Goal: Task Accomplishment & Management: Use online tool/utility

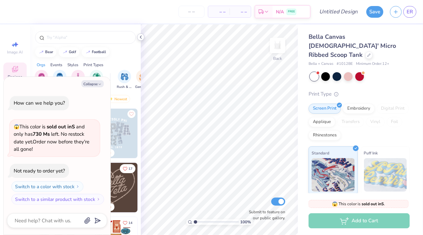
click at [141, 37] on icon at bounding box center [140, 36] width 5 height 5
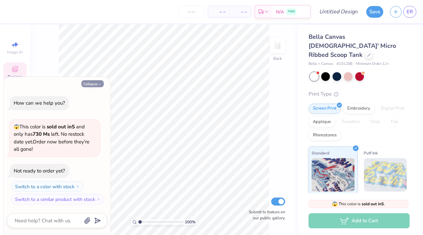
click at [93, 84] on button "Collapse" at bounding box center [92, 83] width 22 height 7
type textarea "x"
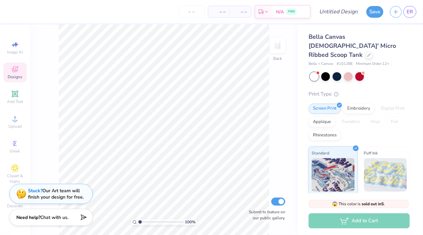
click at [11, 202] on div "Stuck? Our Art team will finish your design for free." at bounding box center [50, 195] width 83 height 20
click at [10, 206] on span "Decorate" at bounding box center [15, 205] width 16 height 5
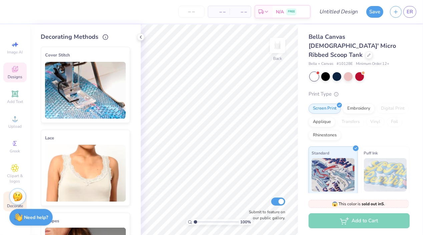
click at [13, 71] on icon at bounding box center [14, 70] width 5 height 4
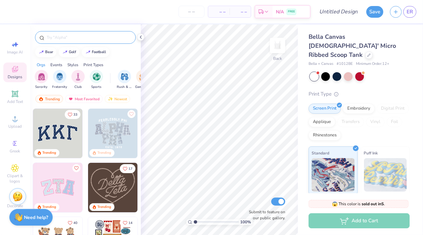
click at [61, 36] on input "text" at bounding box center [88, 37] width 85 height 7
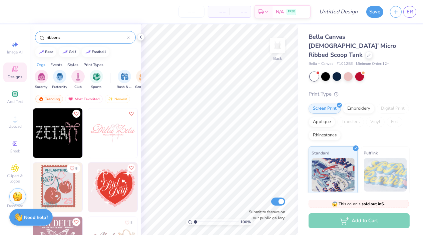
scroll to position [2054, 0]
type input "ribbons"
click at [120, 136] on img at bounding box center [112, 133] width 49 height 49
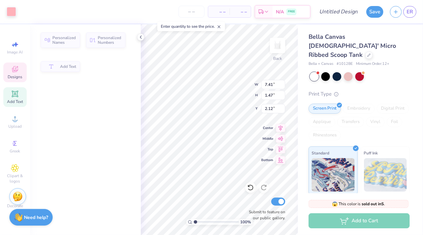
type input "1.47"
type input "2.12"
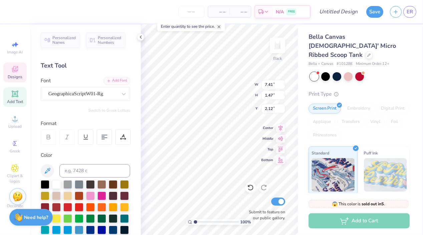
scroll to position [0, 0]
type textarea "Alpha Epsilon Phi"
click at [107, 138] on icon at bounding box center [104, 137] width 6 height 6
type input "1.41"
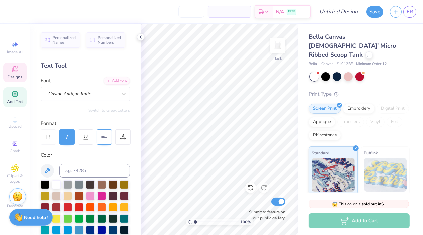
click at [19, 74] on div "Designs" at bounding box center [14, 72] width 23 height 20
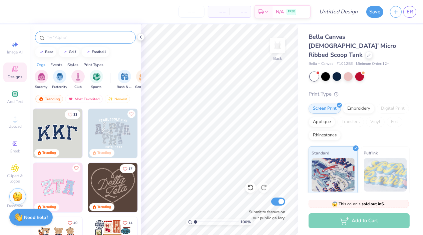
click at [75, 39] on input "text" at bounding box center [88, 37] width 85 height 7
type input "ribbons"
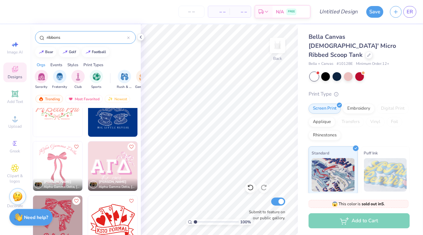
scroll to position [2358, 0]
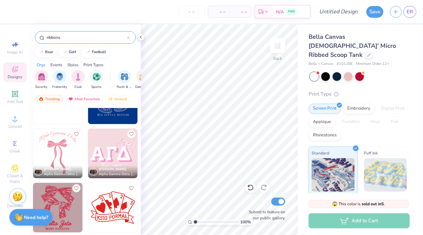
click at [54, 145] on img at bounding box center [57, 152] width 49 height 49
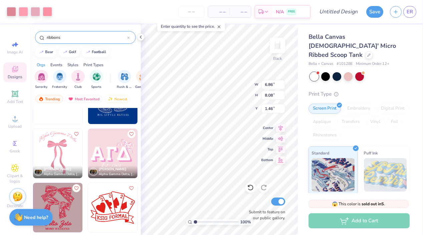
type input "1.46"
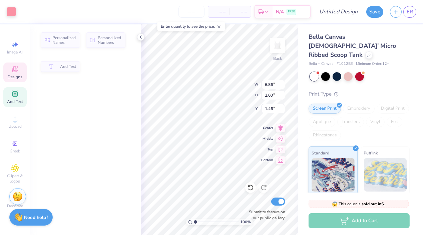
type input "2.00"
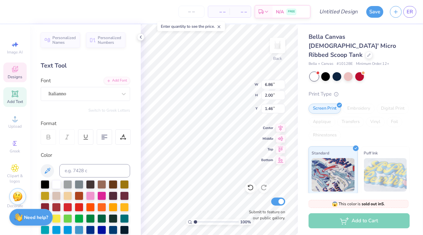
scroll to position [0, 1]
type textarea "Alpha Epsilon Phi"
click at [225, 83] on div "100 % Back W 6.86 6.86 " H 2.00 2.00 " Y 1.46 1.46 " Center Middle Top Bottom S…" at bounding box center [219, 129] width 157 height 210
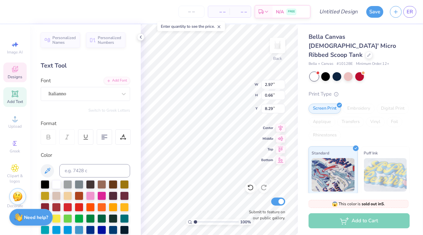
type textarea "Ribbons on the Runway 25"
type input "1.52"
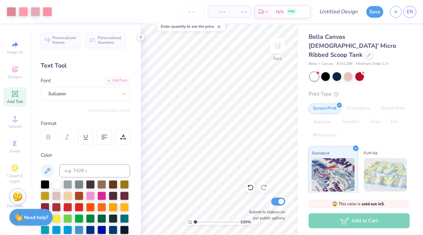
click at [258, 197] on div "100 % Back Submit to feature on our public gallery." at bounding box center [219, 129] width 157 height 210
click at [250, 192] on div "100 % Back Submit to feature on our public gallery." at bounding box center [219, 129] width 157 height 210
type input "1.05"
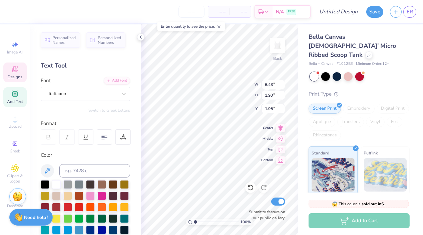
type input "7.17"
type textarea "Ribbons on the Runway"
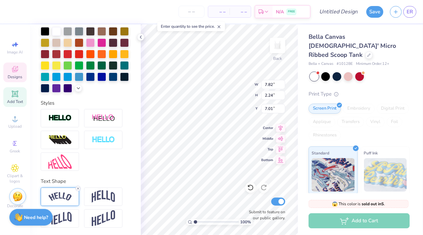
click at [79, 187] on icon at bounding box center [78, 188] width 4 height 4
type input "6.63"
type input "0.98"
type input "7.64"
type input "4.07"
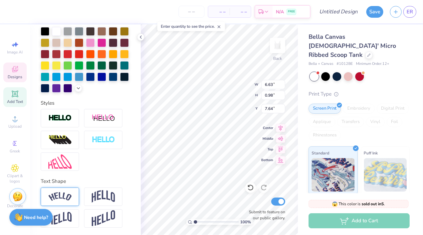
type input "0.60"
type input "8.02"
type textarea "Ribbons on the Runway '25"
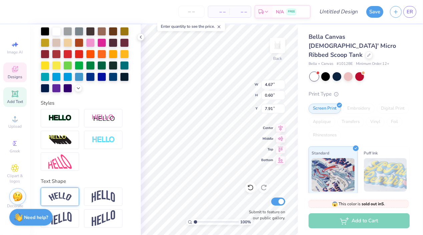
type textarea "Ribbons on the Runway '25"
type input "7.91"
type textarea "Ribbons on the"
type textarea "Runway '25"
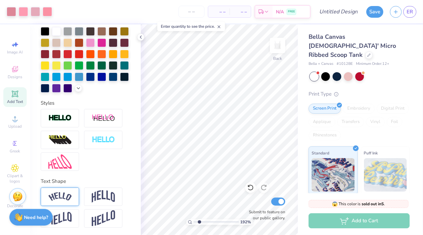
drag, startPoint x: 195, startPoint y: 221, endPoint x: 199, endPoint y: 221, distance: 4.0
type input "1.92"
click at [199, 221] on input "range" at bounding box center [216, 222] width 45 height 6
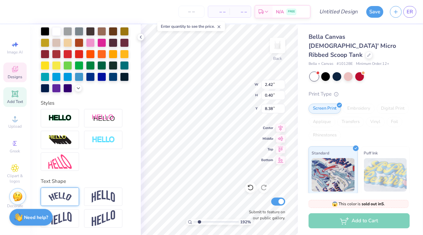
type input "7.91"
type input "2.18"
type input "0.60"
type input "8.47"
type input "8.31"
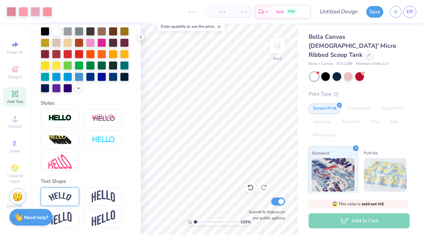
drag, startPoint x: 199, startPoint y: 221, endPoint x: 190, endPoint y: 221, distance: 9.7
type input "1"
click at [194, 221] on input "range" at bounding box center [216, 222] width 45 height 6
click at [348, 71] on div at bounding box center [348, 75] width 9 height 9
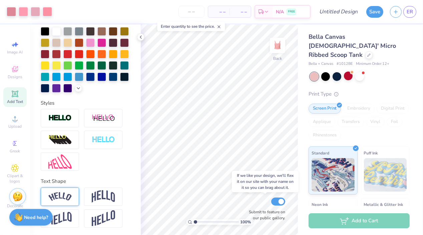
click at [251, 199] on div "100 % Back Submit to feature on our public gallery." at bounding box center [219, 129] width 157 height 210
click at [362, 71] on div at bounding box center [359, 75] width 9 height 9
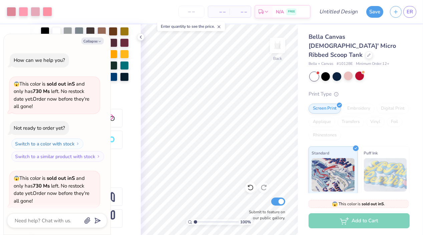
scroll to position [51, 0]
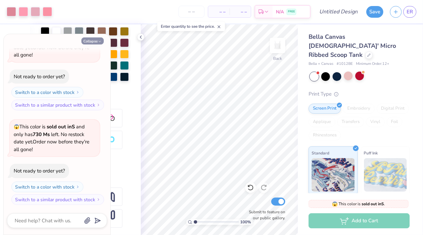
click at [92, 42] on button "Collapse" at bounding box center [92, 40] width 22 height 7
type textarea "x"
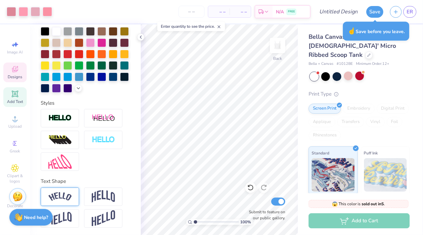
click at [9, 75] on span "Designs" at bounding box center [15, 76] width 15 height 5
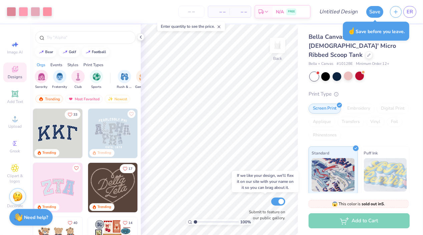
click at [258, 208] on div "100 % Back Submit to feature on our public gallery." at bounding box center [219, 129] width 157 height 210
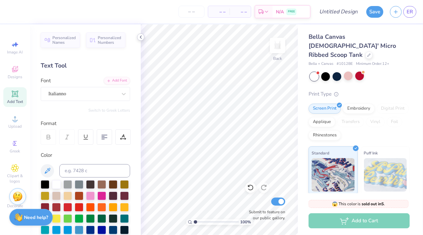
click at [142, 37] on icon at bounding box center [140, 36] width 5 height 5
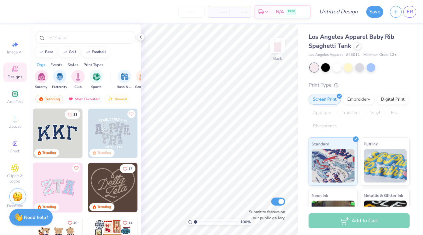
scroll to position [8, 0]
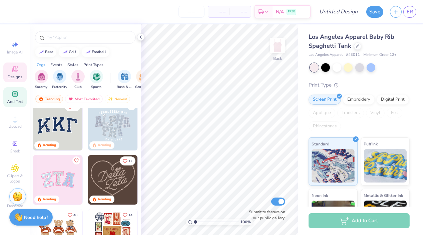
click at [12, 97] on icon at bounding box center [15, 94] width 8 height 8
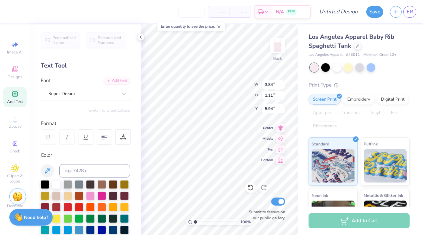
scroll to position [0, 2]
type textarea "Alpha Epsilon Phi"
click at [105, 90] on div "Super Dream" at bounding box center [83, 93] width 70 height 10
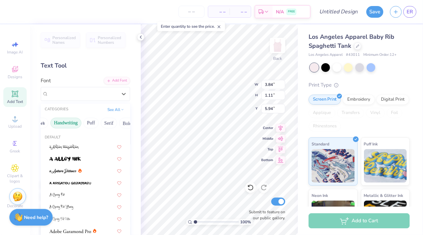
scroll to position [0, 13]
click at [73, 122] on button "Handwriting" at bounding box center [66, 122] width 31 height 11
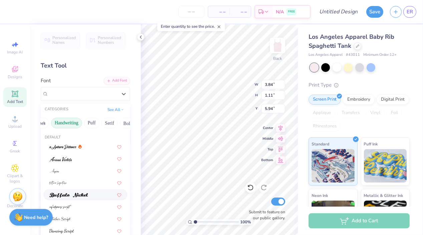
click at [68, 193] on img at bounding box center [68, 195] width 39 height 5
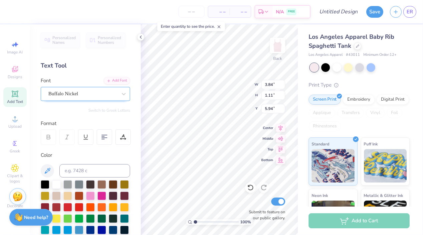
click at [80, 87] on div "Buffalo Nickel" at bounding box center [85, 94] width 89 height 14
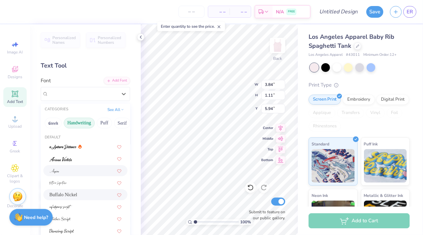
click at [77, 170] on div at bounding box center [85, 170] width 72 height 7
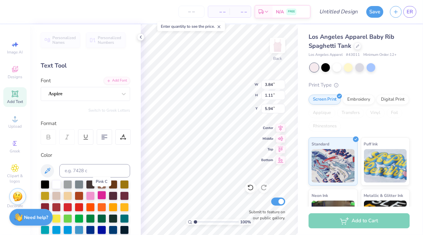
click at [101, 197] on div at bounding box center [101, 195] width 9 height 9
click at [92, 192] on div at bounding box center [90, 195] width 9 height 9
type input "2.92"
click at [23, 99] on div "Add Text" at bounding box center [14, 97] width 23 height 20
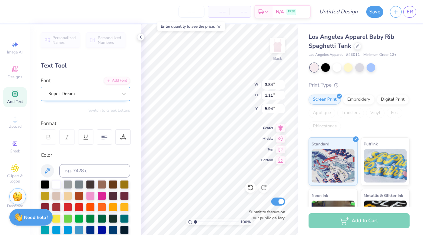
type textarea "Ribbons on the Runway 25"
click at [78, 96] on div "Super Dream" at bounding box center [83, 93] width 70 height 10
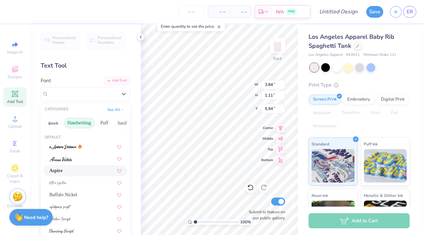
click at [64, 174] on div "Aspire" at bounding box center [85, 170] width 84 height 11
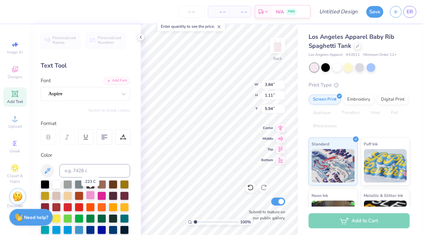
click at [88, 196] on div at bounding box center [90, 195] width 9 height 9
type input "3.57"
type input "0.49"
type input "4.59"
type input "4.40"
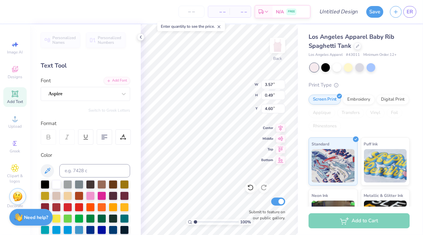
type input "4.60"
type input "4.61"
